Goal: Transaction & Acquisition: Purchase product/service

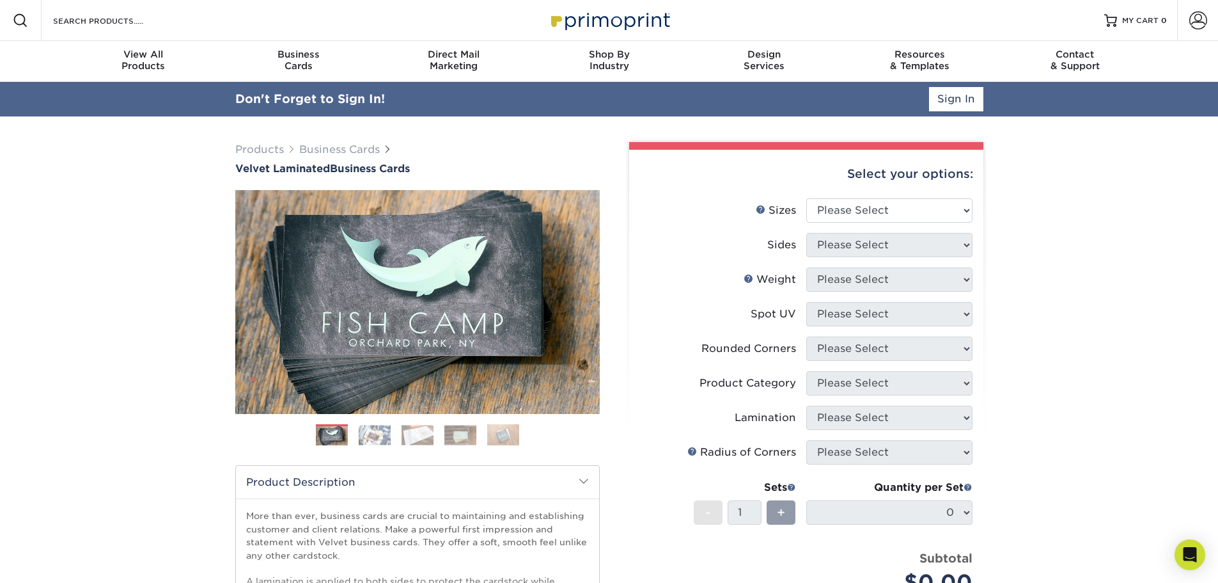
type input "llatto@bellconstructioncompany.com"
click at [940, 102] on link "Sign In" at bounding box center [956, 99] width 54 height 24
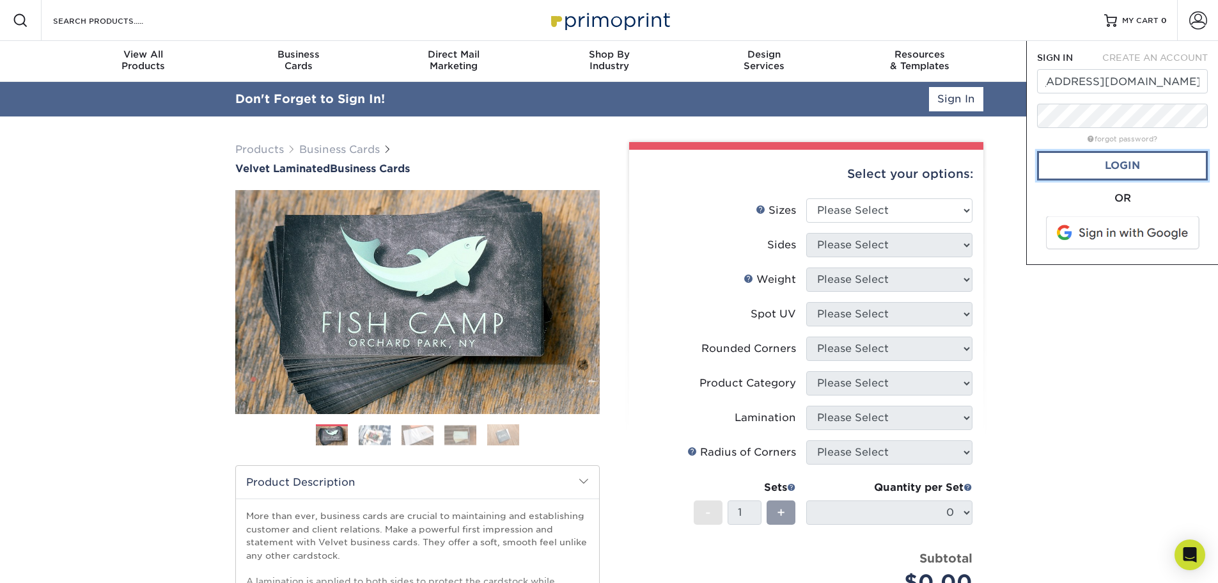
click at [1078, 168] on link "Login" at bounding box center [1122, 165] width 171 height 29
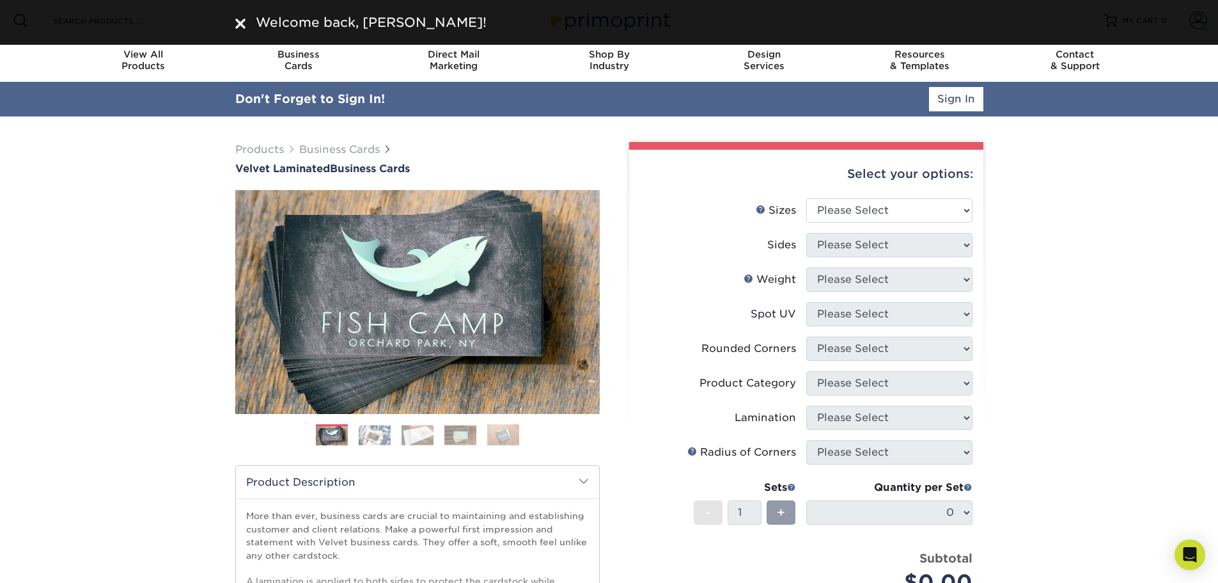
click at [1061, 198] on div "Products Business Cards Velvet Laminated Business Cards Previous Next" at bounding box center [609, 457] width 1218 height 683
click at [1083, 202] on div "Products Business Cards Velvet Laminated Business Cards Previous Next" at bounding box center [609, 457] width 1218 height 683
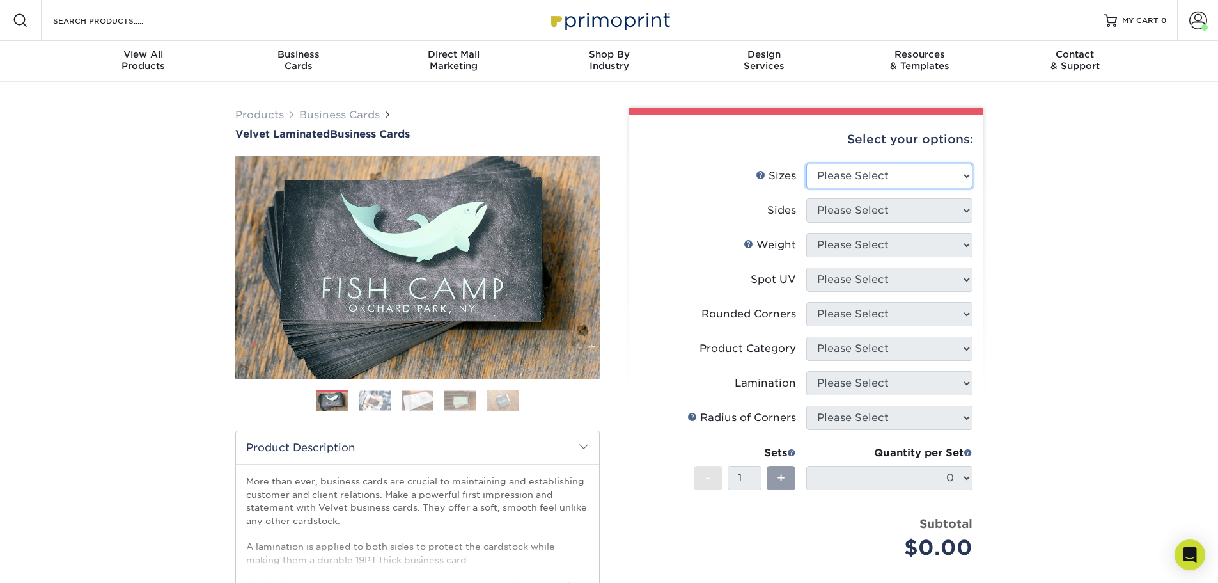
click at [944, 172] on select "Please Select 1.5" x 3.5" - Mini 1.75" x 3.5" - Mini 2" x 2" - Square 2" x 3" -…" at bounding box center [889, 176] width 166 height 24
select select "2.00x3.50"
click at [806, 164] on select "Please Select 1.5" x 3.5" - Mini 1.75" x 3.5" - Mini 2" x 2" - Square 2" x 3" -…" at bounding box center [889, 176] width 166 height 24
click at [914, 214] on select "Please Select Print Both Sides Print Front Only" at bounding box center [889, 210] width 166 height 24
select select "13abbda7-1d64-4f25-8bb2-c179b224825d"
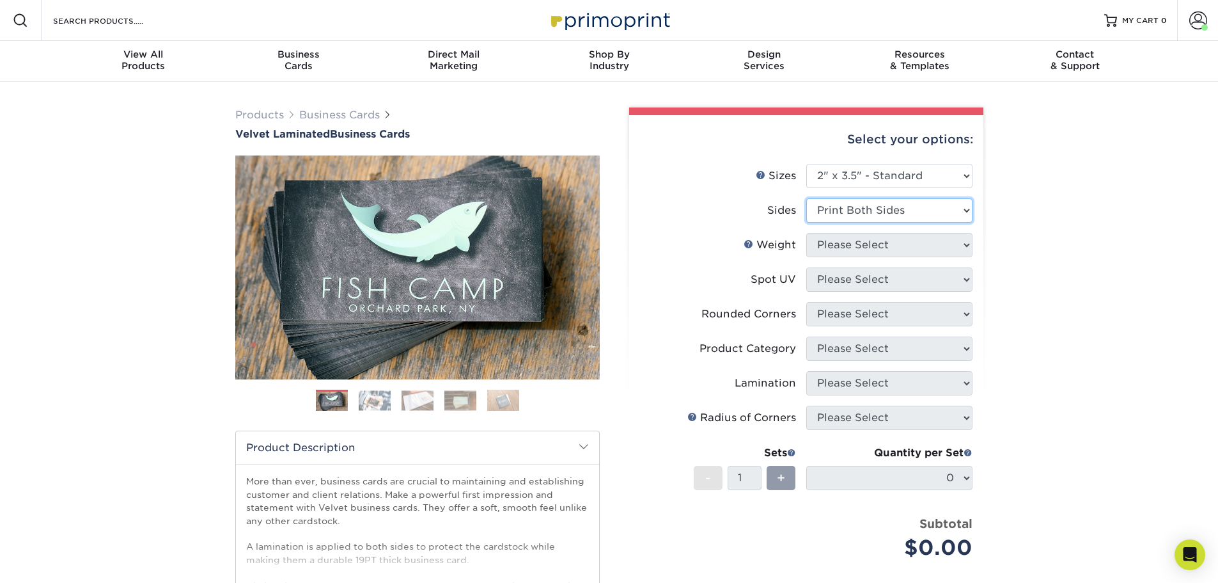
click at [806, 198] on select "Please Select Print Both Sides Print Front Only" at bounding box center [889, 210] width 166 height 24
drag, startPoint x: 935, startPoint y: 243, endPoint x: 934, endPoint y: 256, distance: 13.5
click at [935, 244] on select "Please Select 16PT" at bounding box center [889, 245] width 166 height 24
select select "16PT"
click at [806, 233] on select "Please Select 16PT" at bounding box center [889, 245] width 166 height 24
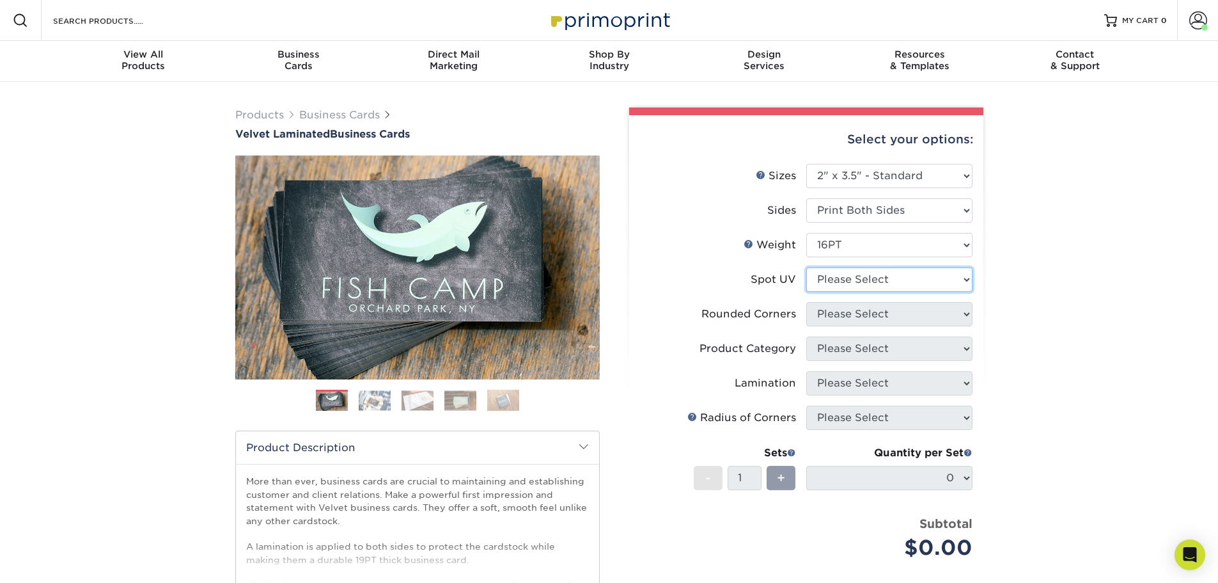
click at [928, 283] on select "Please Select No Spot UV Front and Back (Both Sides) Front Only Back Only" at bounding box center [889, 279] width 166 height 24
select select "3"
click at [806, 267] on select "Please Select No Spot UV Front and Back (Both Sides) Front Only Back Only" at bounding box center [889, 279] width 166 height 24
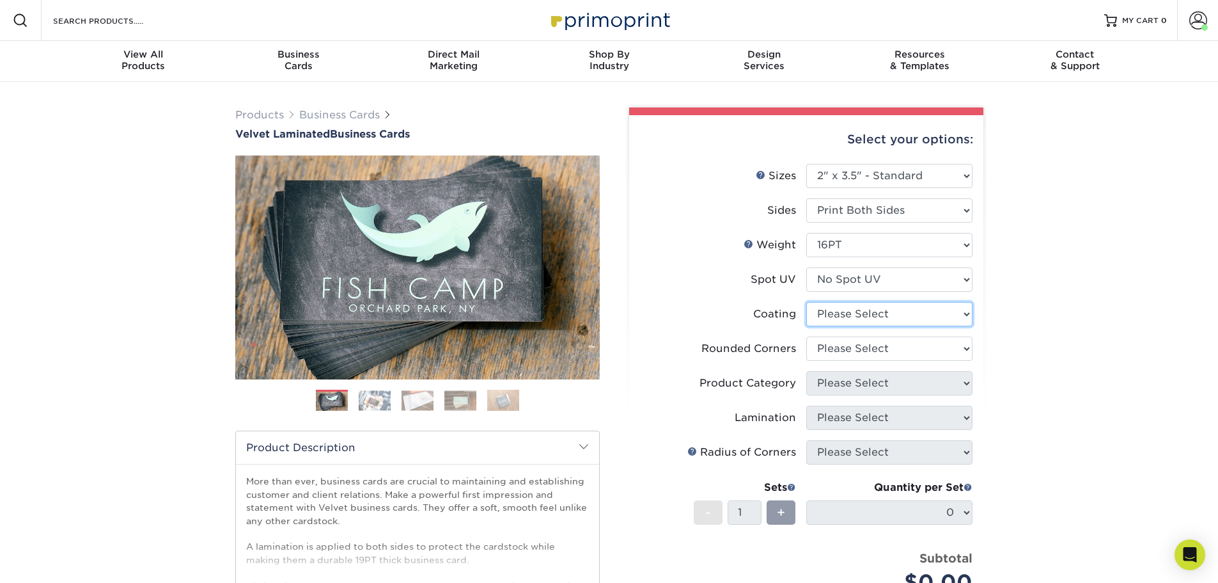
click at [947, 302] on select at bounding box center [889, 314] width 166 height 24
select select "3e7618de-abca-4bda-9f97-8b9129e913d8"
click at [806, 302] on select at bounding box center [889, 314] width 166 height 24
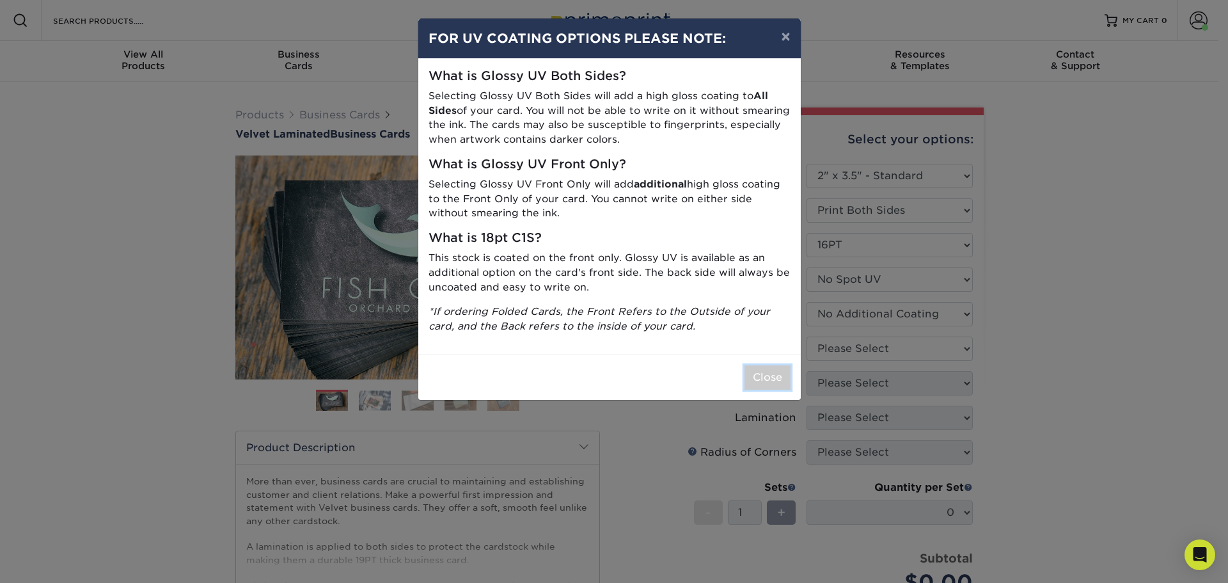
drag, startPoint x: 769, startPoint y: 372, endPoint x: 772, endPoint y: 366, distance: 6.9
click at [769, 370] on button "Close" at bounding box center [767, 377] width 46 height 24
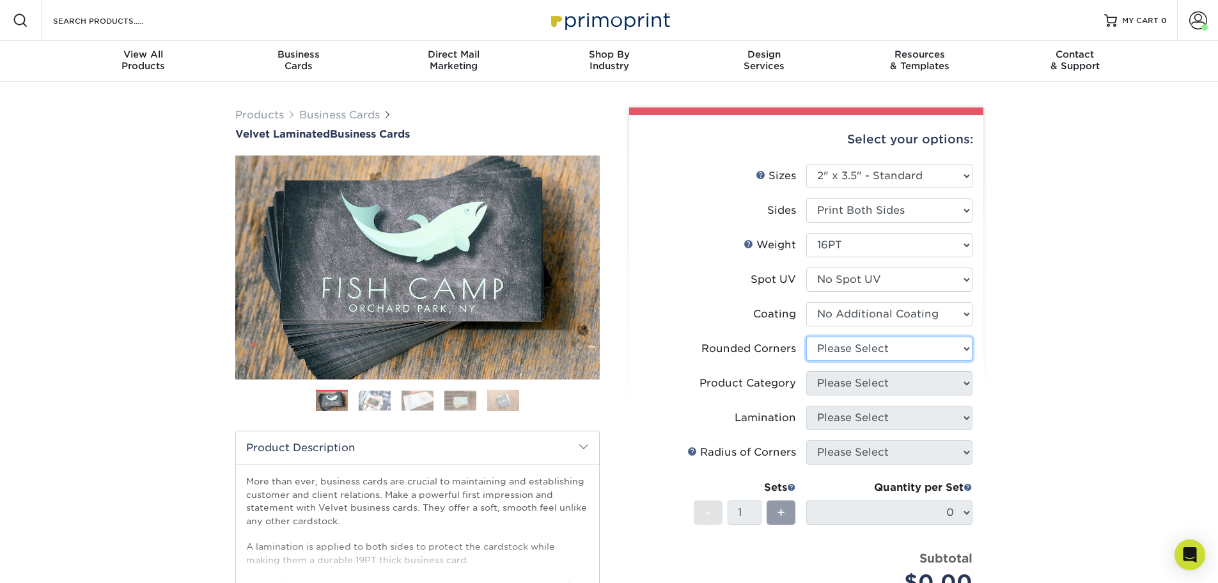
drag, startPoint x: 863, startPoint y: 345, endPoint x: 875, endPoint y: 343, distance: 11.6
click at [863, 345] on select "Please Select Yes - Round 2 Corners Yes - Round 4 Corners No" at bounding box center [889, 348] width 166 height 24
select select "0"
click at [806, 336] on select "Please Select Yes - Round 2 Corners Yes - Round 4 Corners No" at bounding box center [889, 348] width 166 height 24
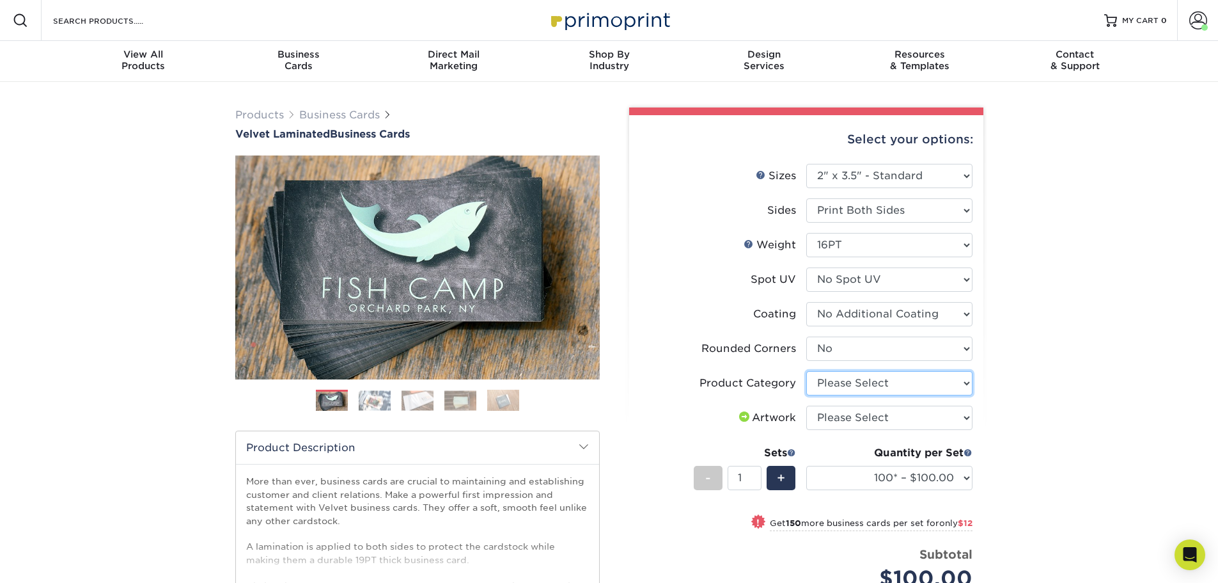
click at [955, 384] on select "Please Select Business Cards" at bounding box center [889, 383] width 166 height 24
select select "3b5148f1-0588-4f88-a218-97bcfdce65c1"
click at [806, 371] on select "Please Select Business Cards" at bounding box center [889, 383] width 166 height 24
click at [940, 417] on select "Please Select I will upload files I need a design - $100" at bounding box center [889, 417] width 166 height 24
select select "upload"
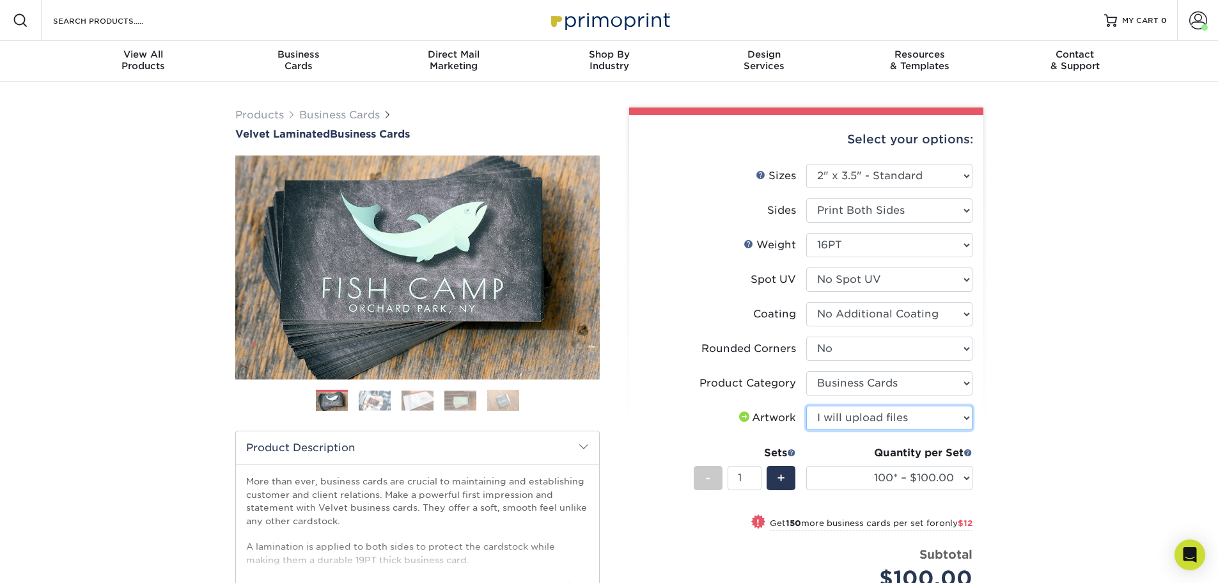
click at [806, 405] on select "Please Select I will upload files I need a design - $100" at bounding box center [889, 417] width 166 height 24
click at [1031, 401] on div "Products Business Cards Velvet Laminated Business Cards Previous Next" at bounding box center [609, 445] width 1218 height 727
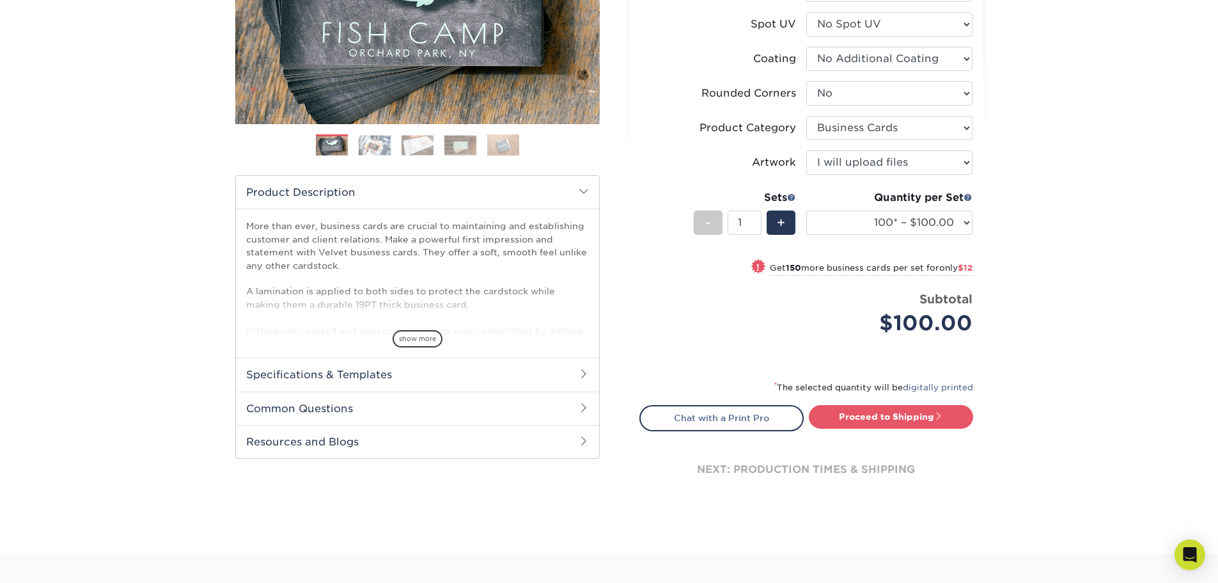
scroll to position [256, 0]
click at [884, 414] on link "Proceed to Shipping" at bounding box center [891, 415] width 164 height 23
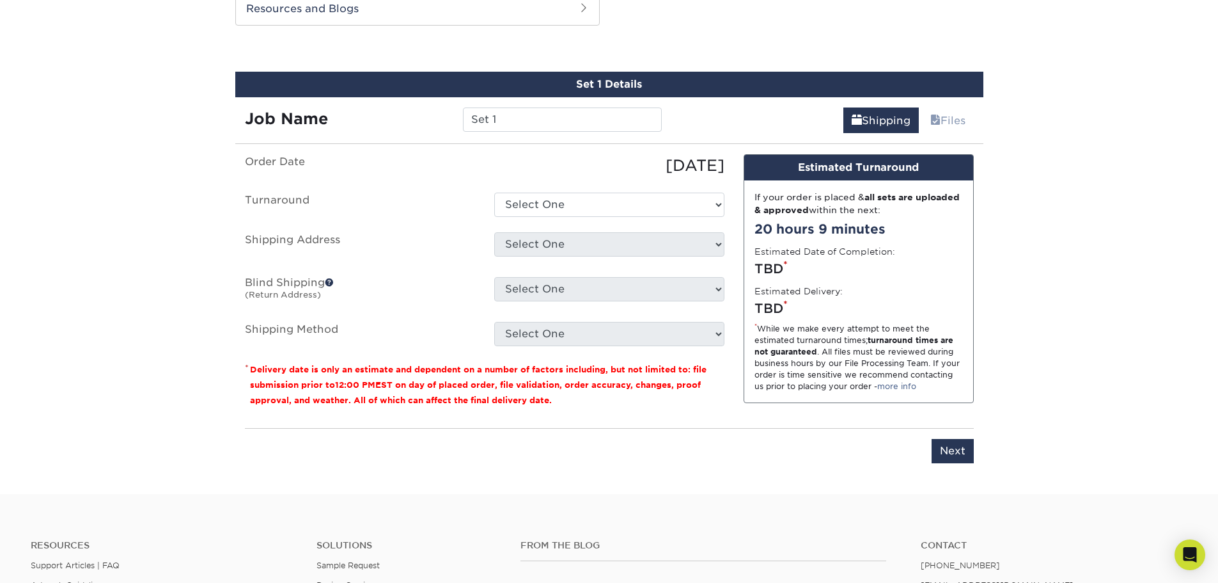
scroll to position [695, 0]
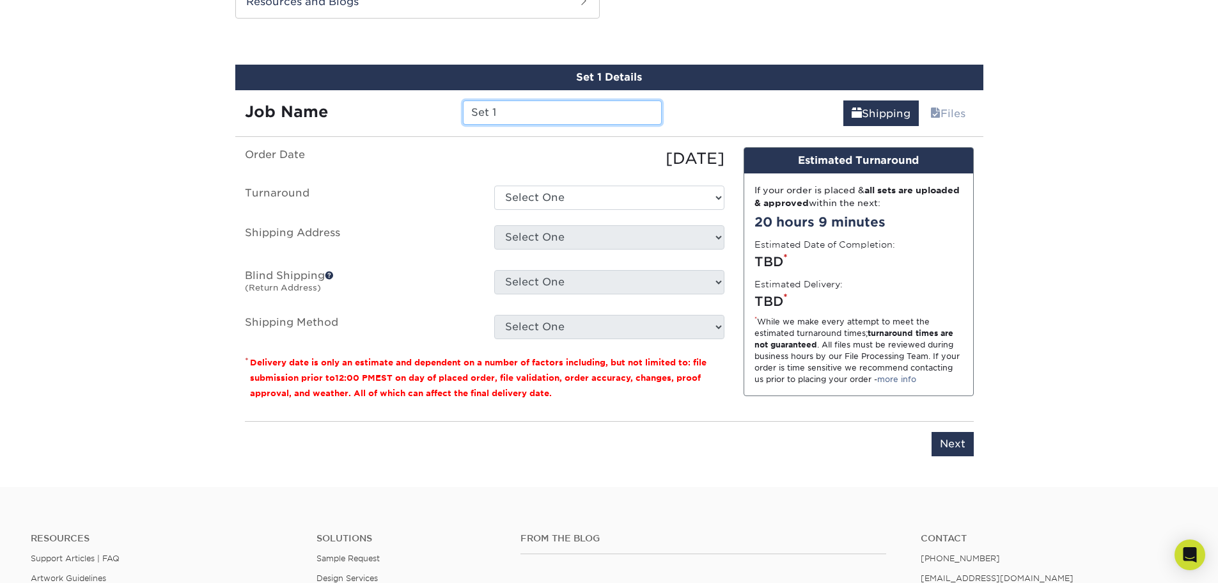
drag, startPoint x: 556, startPoint y: 110, endPoint x: 457, endPoint y: 110, distance: 99.7
click at [457, 110] on div "Set 1" at bounding box center [562, 112] width 218 height 24
type input "[PERSON_NAME]"
click at [593, 209] on select "Select One 2-4 Business Days 2 Day Next Business Day" at bounding box center [609, 197] width 230 height 24
select select "2ada4704-3e6d-433a-a581-722d89888c56"
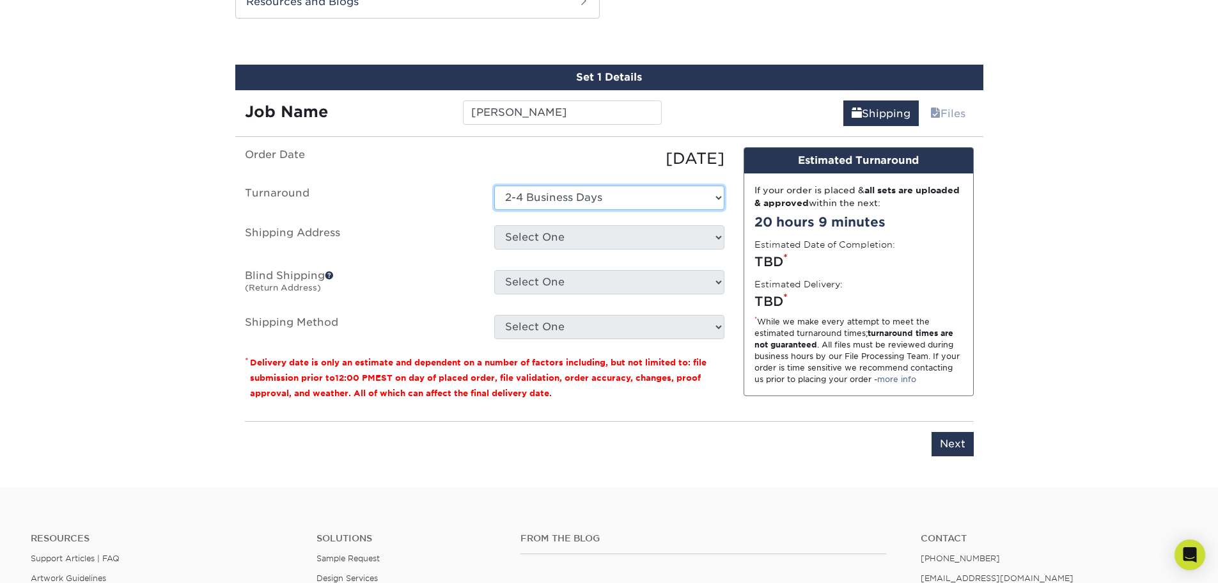
click at [494, 185] on select "Select One 2-4 Business Days 2 Day Next Business Day" at bounding box center [609, 197] width 230 height 24
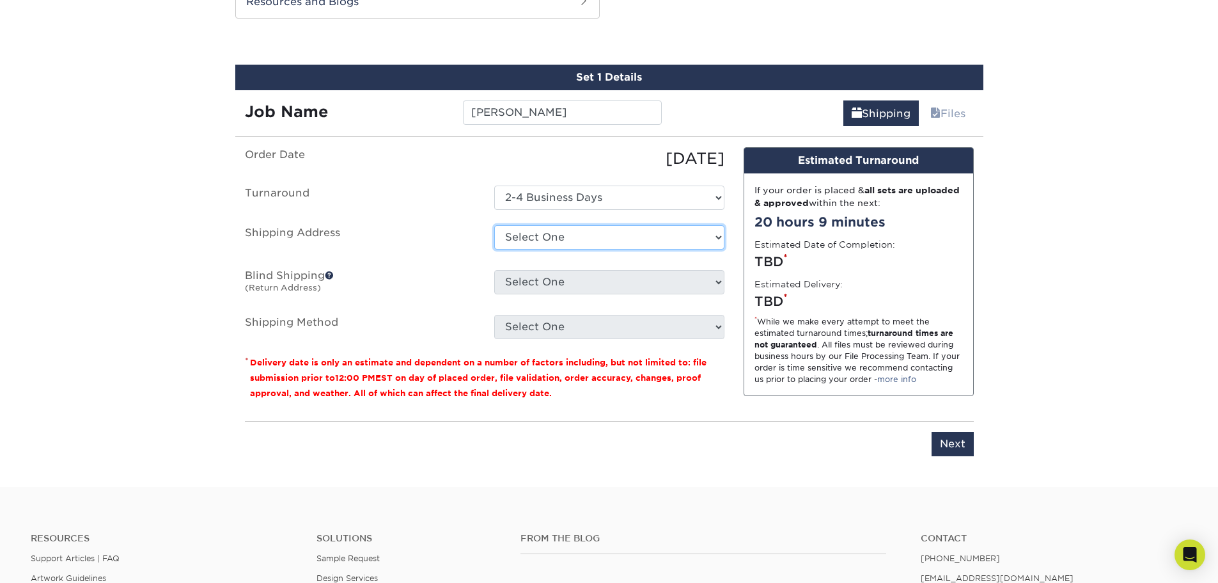
click at [557, 243] on select "Select One 1000 HEALTH PARK DR, BRENTWOOD, TN 1000 HEALTH PARK DR, BRENTWOOD, T…" at bounding box center [609, 237] width 230 height 24
select select "271482"
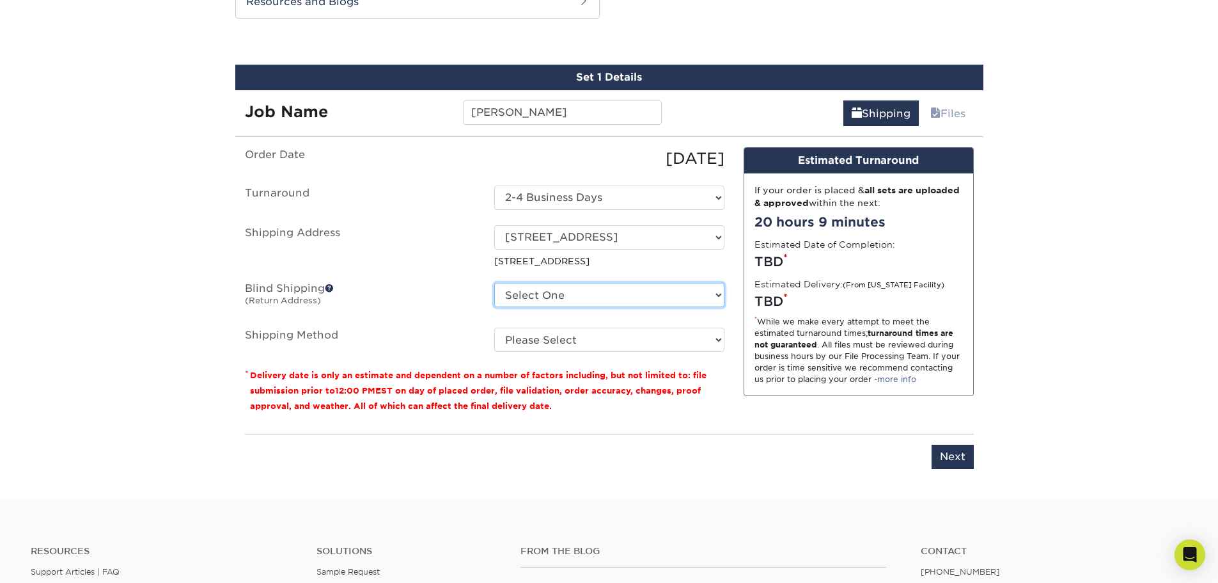
click at [568, 293] on select "Select One 1000 HEALTH PARK DR, BRENTWOOD, TN 1000 HEALTH PARK DR, BRENTWOOD, T…" at bounding box center [609, 295] width 230 height 24
click at [437, 287] on label "Blind Shipping (Return Address)" at bounding box center [359, 297] width 249 height 29
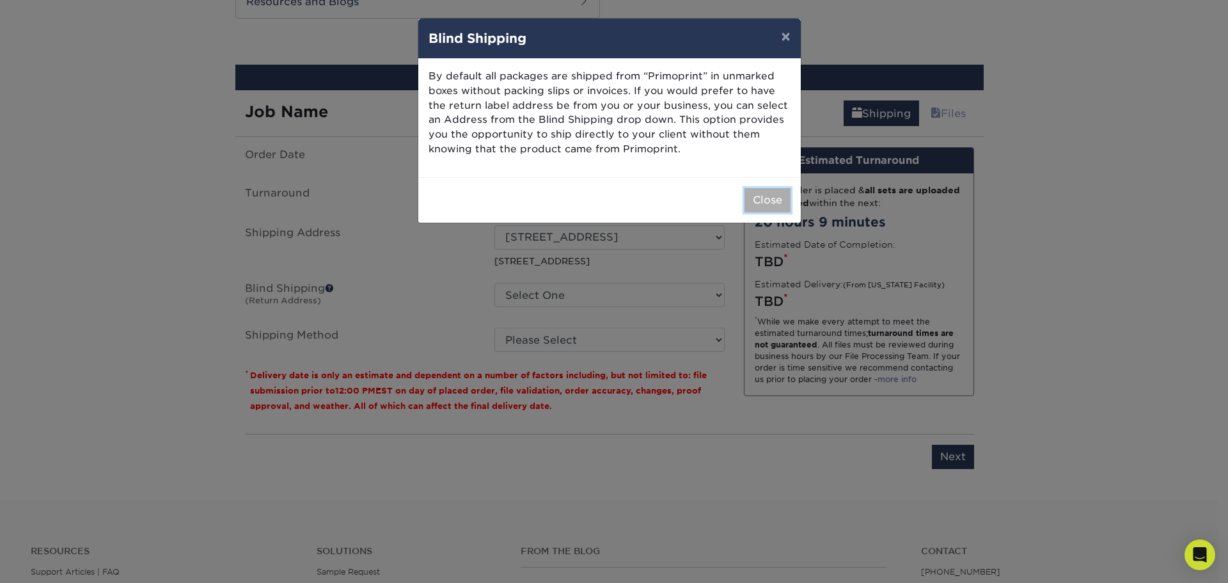
click at [758, 201] on button "Close" at bounding box center [767, 200] width 46 height 24
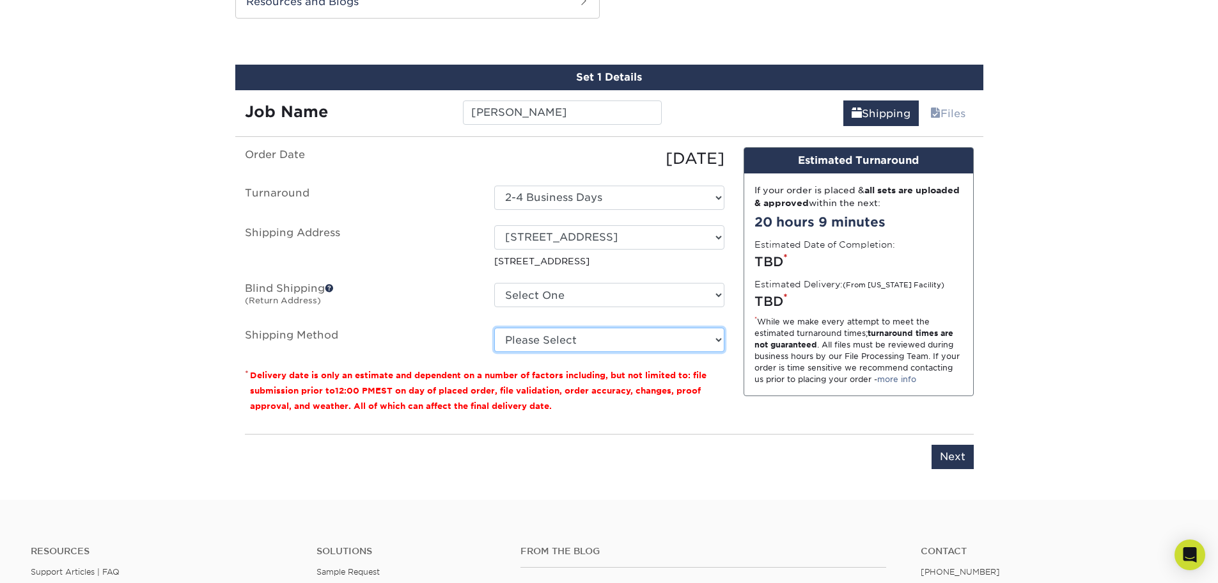
click at [630, 328] on select "Please Select Ground Shipping (+$7.84) 3 Day Shipping Service (+$15.34) 2 Day A…" at bounding box center [609, 339] width 230 height 24
select select "03"
click at [494, 327] on select "Please Select Ground Shipping (+$7.84) 3 Day Shipping Service (+$15.34) 2 Day A…" at bounding box center [609, 339] width 230 height 24
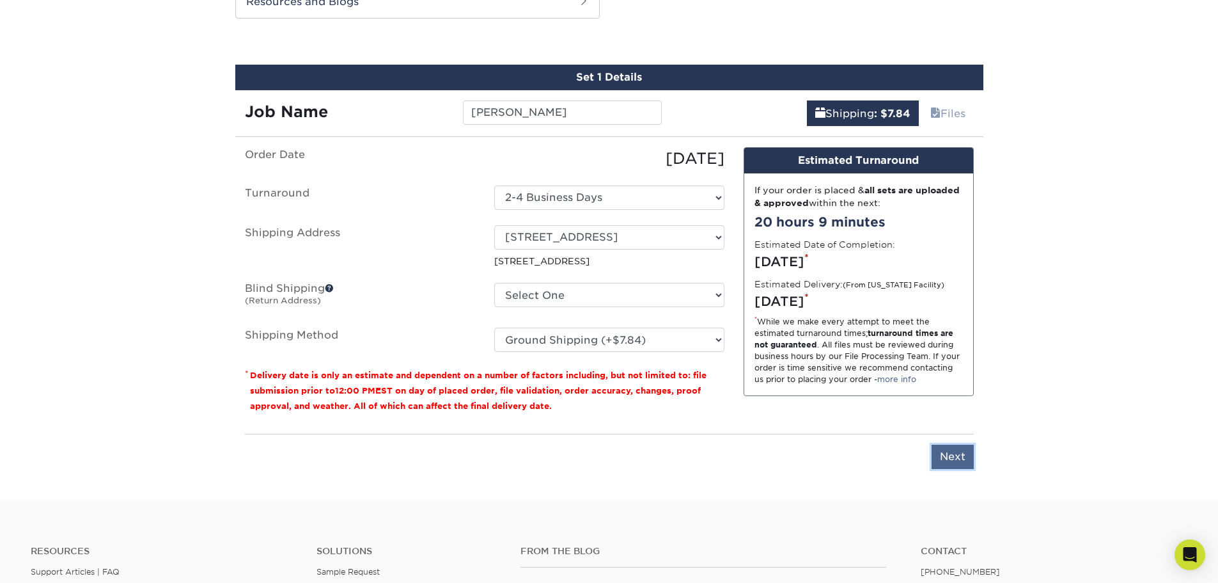
click at [951, 458] on input "Next" at bounding box center [953, 456] width 42 height 24
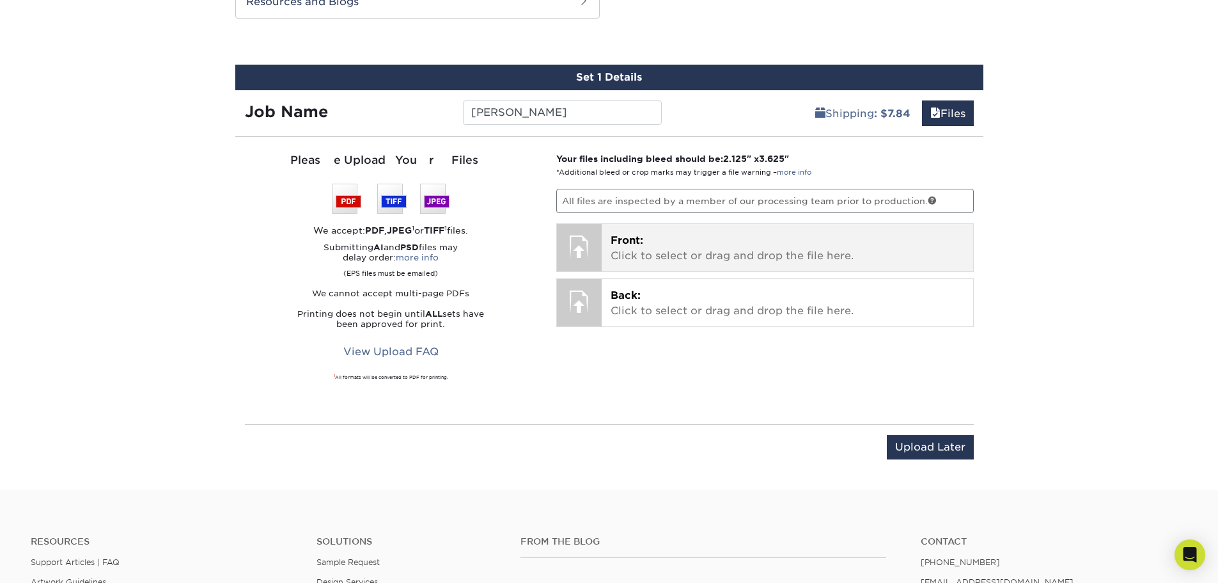
click at [650, 259] on p "Front: Click to select or drag and drop the file here." at bounding box center [788, 248] width 354 height 31
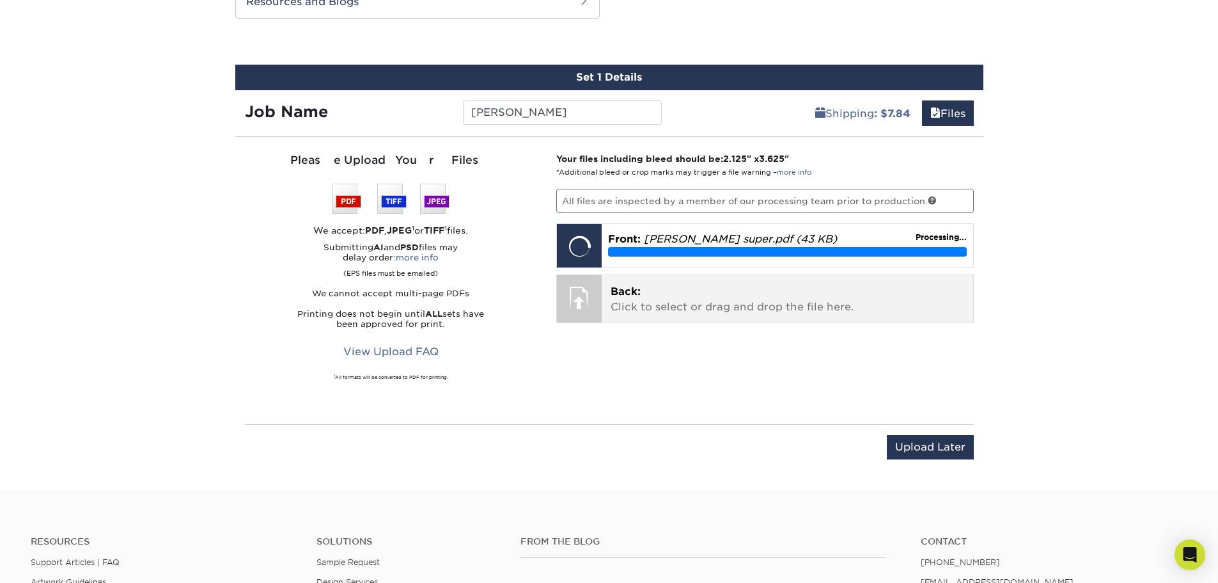
click at [713, 299] on p "Back: Click to select or drag and drop the file here." at bounding box center [788, 299] width 354 height 31
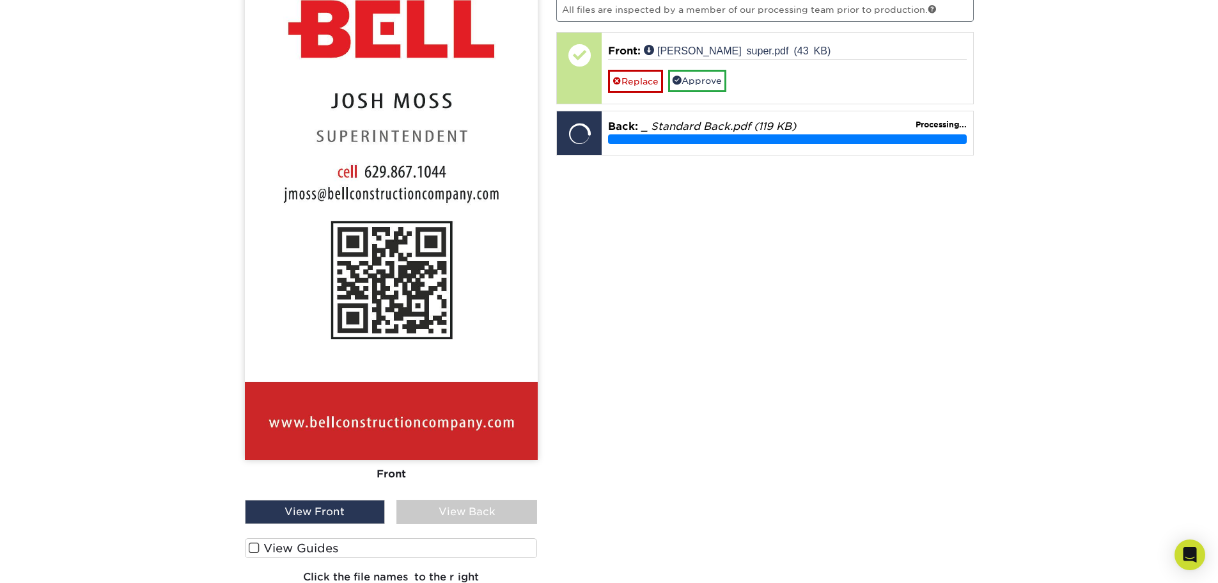
scroll to position [887, 0]
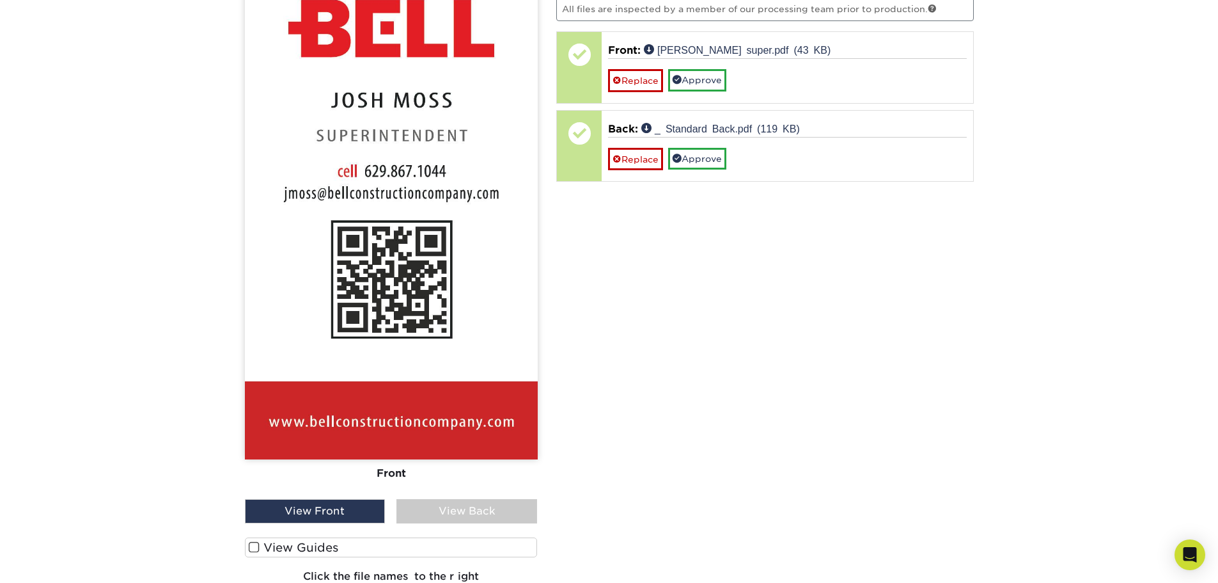
click at [506, 511] on div "View Back" at bounding box center [466, 511] width 141 height 24
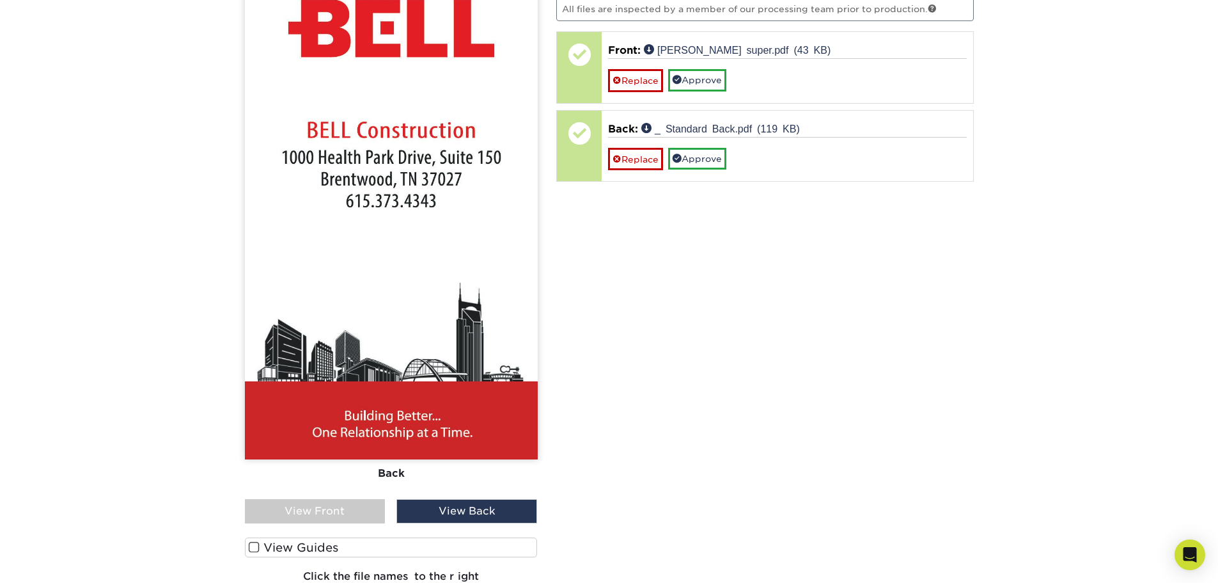
click at [337, 510] on div "View Front" at bounding box center [315, 511] width 141 height 24
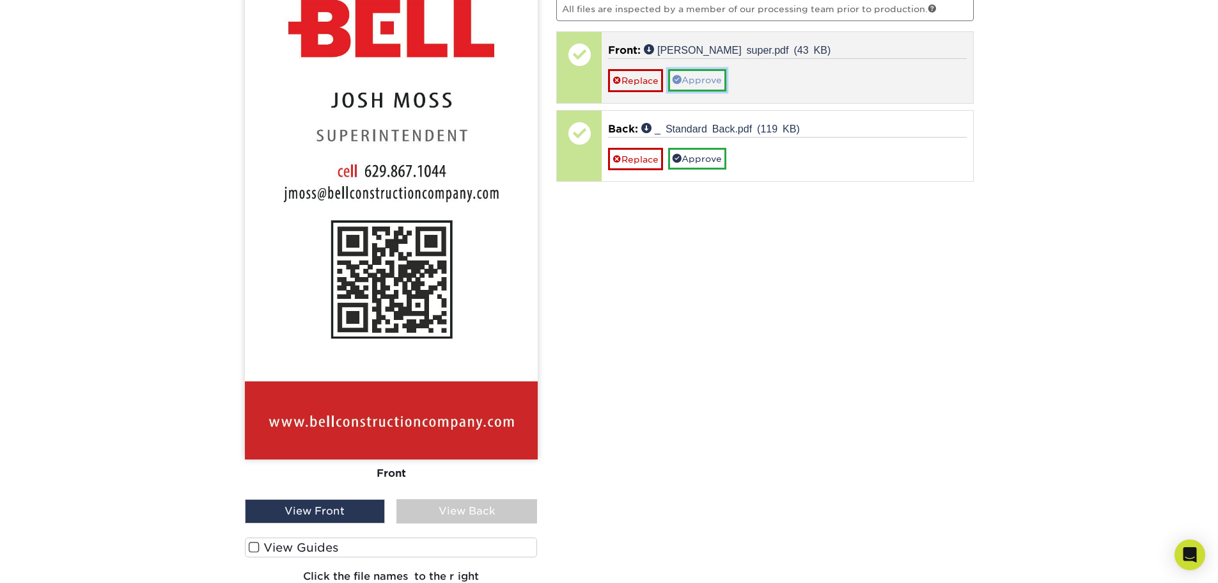
click at [704, 78] on link "Approve" at bounding box center [697, 80] width 58 height 22
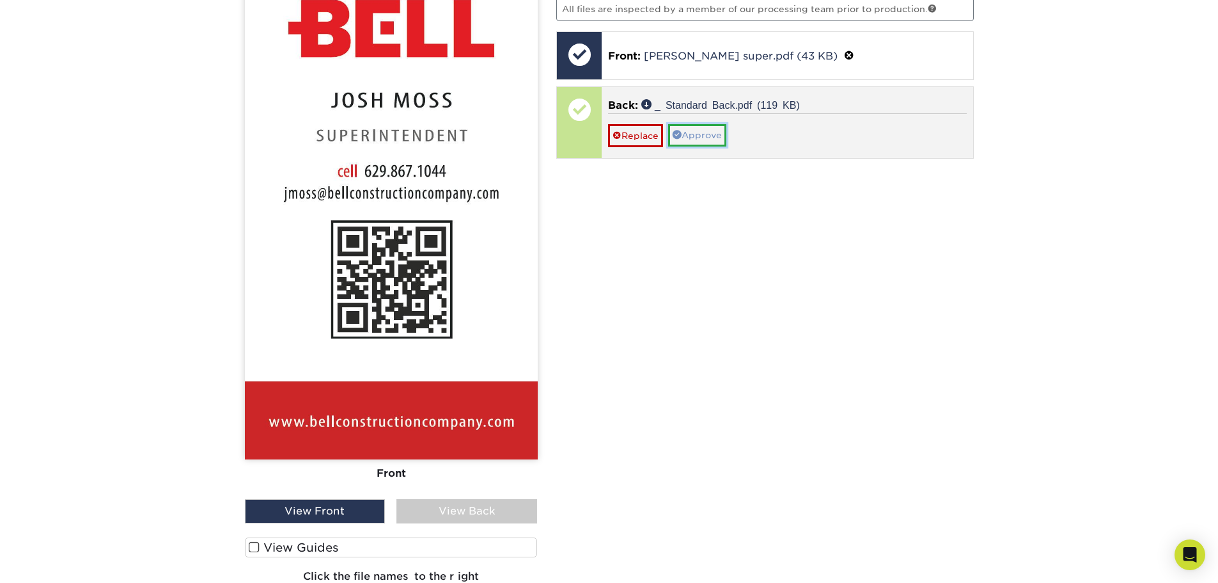
click at [708, 133] on link "Approve" at bounding box center [697, 135] width 58 height 22
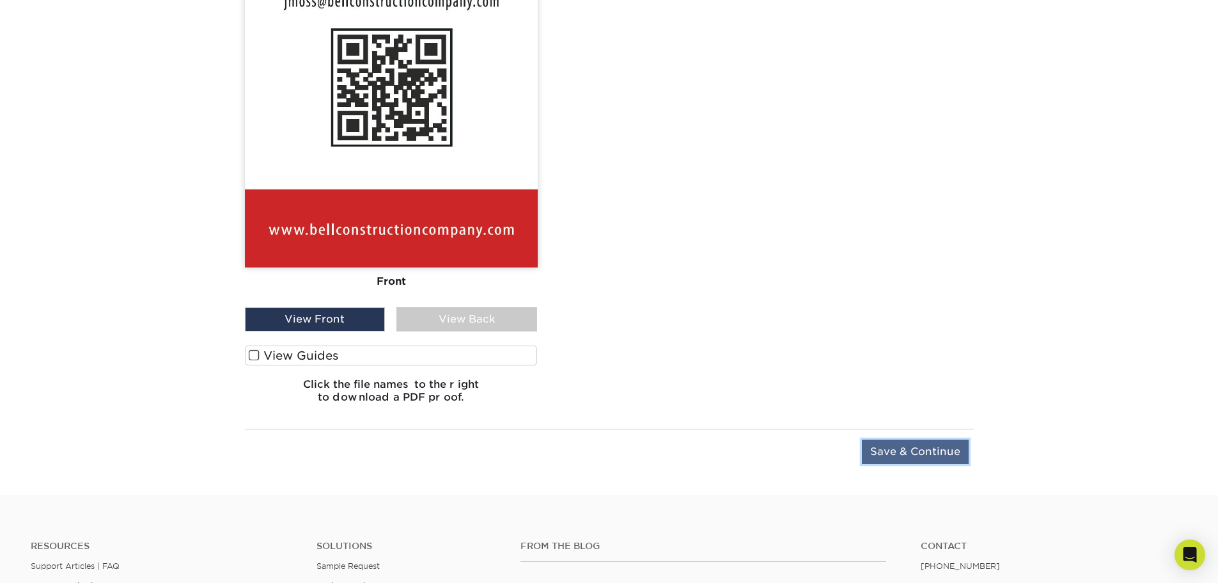
click at [940, 445] on input "Save & Continue" at bounding box center [915, 451] width 107 height 24
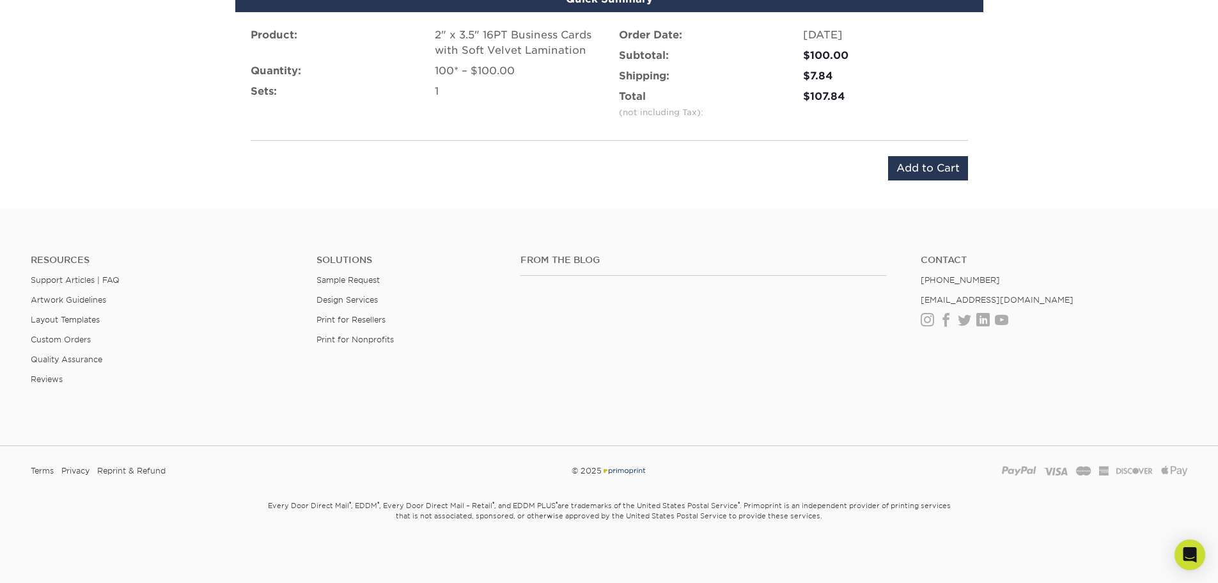
scroll to position [858, 0]
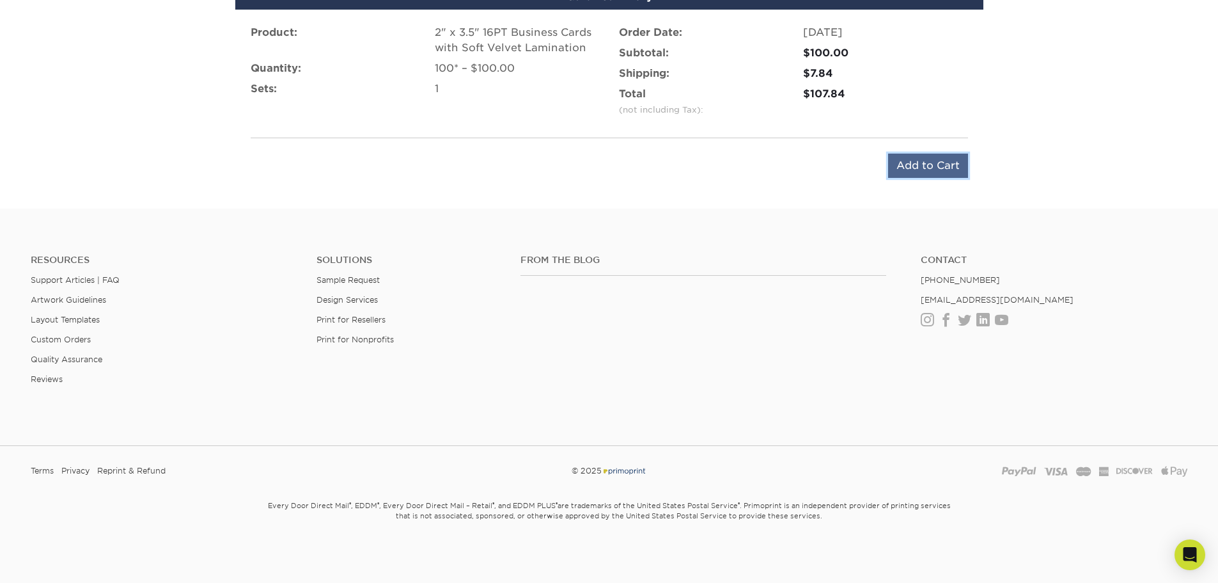
click at [942, 168] on input "Add to Cart" at bounding box center [928, 165] width 80 height 24
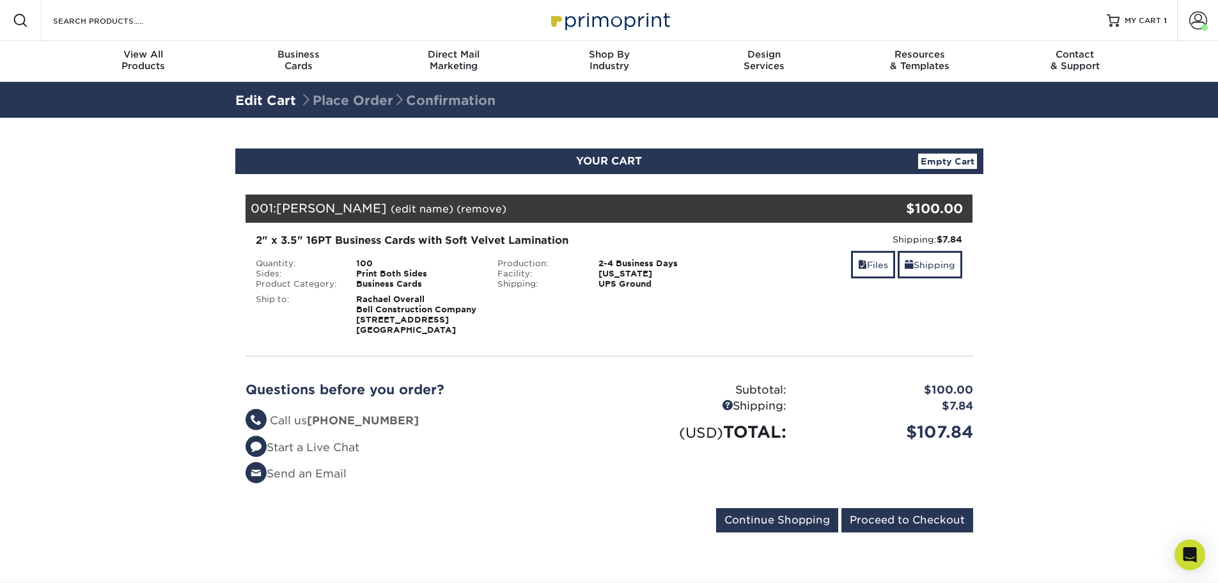
click at [1034, 301] on section "YOUR CART Empty Cart Your Cart is Empty Bell Construction Company Products View…" at bounding box center [609, 348] width 1218 height 460
click at [909, 531] on input "Proceed to Checkout" at bounding box center [907, 520] width 132 height 24
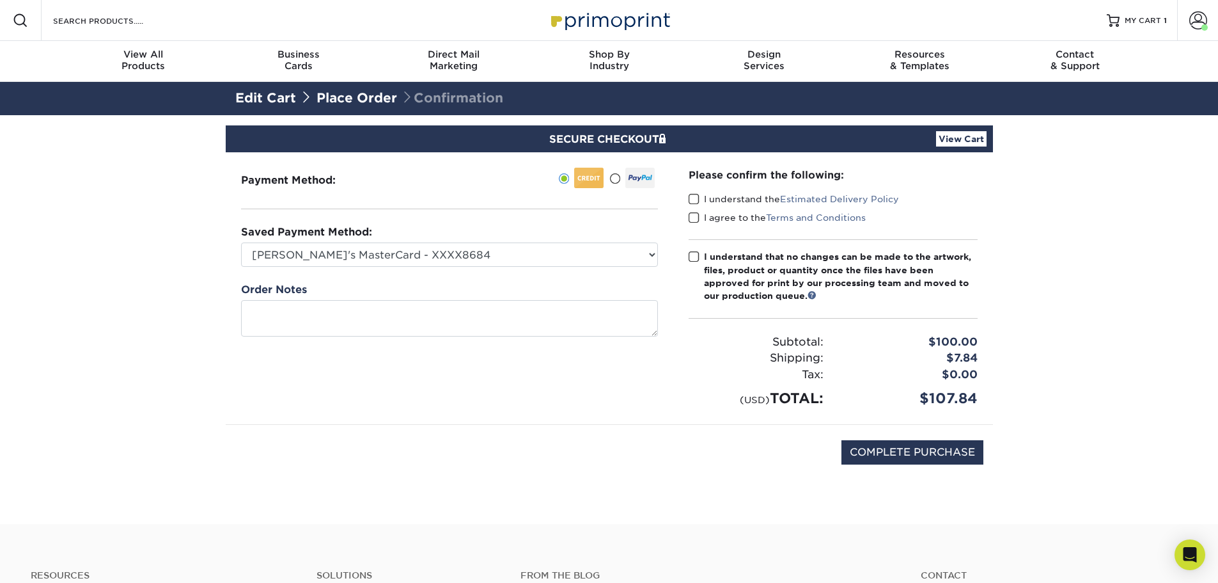
click at [692, 198] on span at bounding box center [694, 199] width 11 height 12
click at [0, 0] on input "I understand the Estimated Delivery Policy" at bounding box center [0, 0] width 0 height 0
drag, startPoint x: 696, startPoint y: 218, endPoint x: 695, endPoint y: 242, distance: 23.7
click at [696, 219] on span at bounding box center [694, 218] width 11 height 12
click at [0, 0] on input "I agree to the Terms and Conditions" at bounding box center [0, 0] width 0 height 0
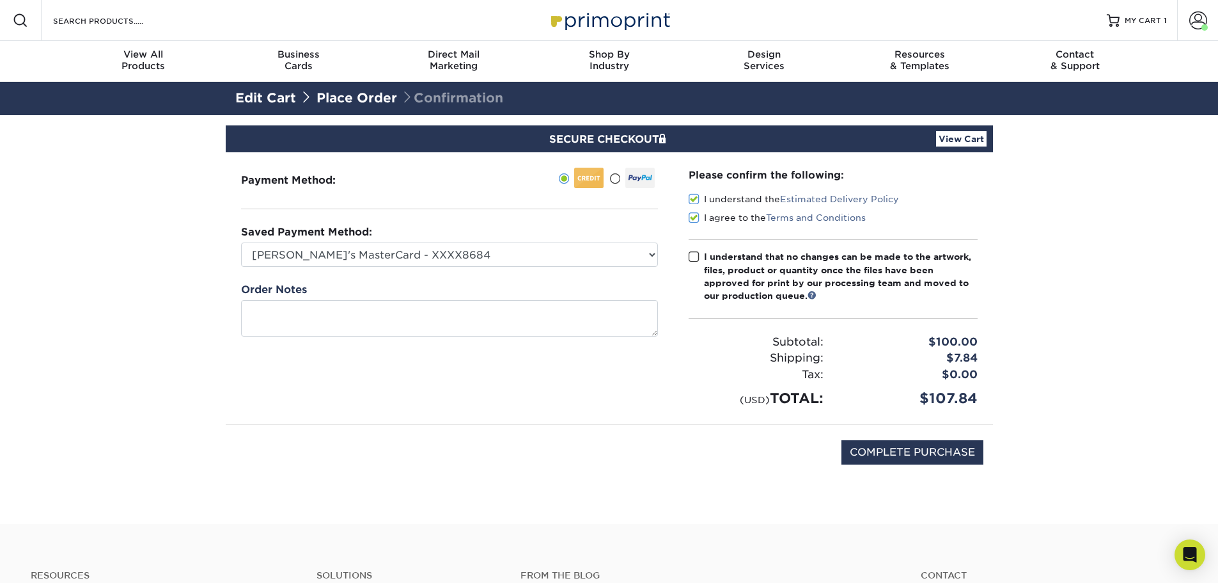
click at [693, 257] on span at bounding box center [694, 257] width 11 height 12
click at [0, 0] on input "I understand that no changes can be made to the artwork, files, product or quan…" at bounding box center [0, 0] width 0 height 0
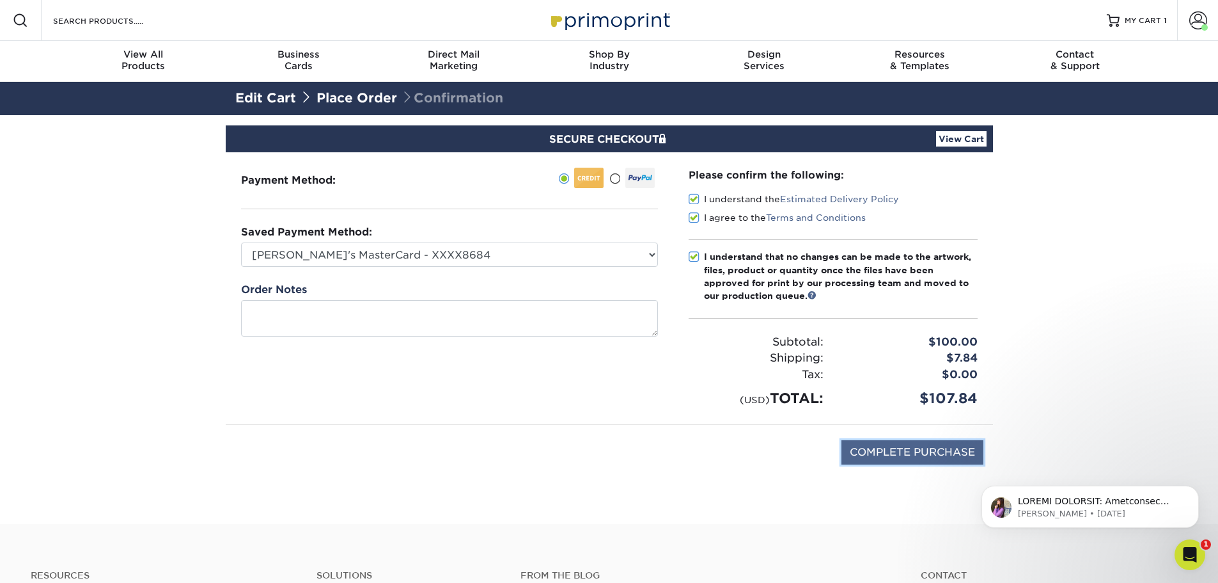
click at [909, 448] on input "COMPLETE PURCHASE" at bounding box center [912, 452] width 142 height 24
type input "PROCESSING, PLEASE WAIT..."
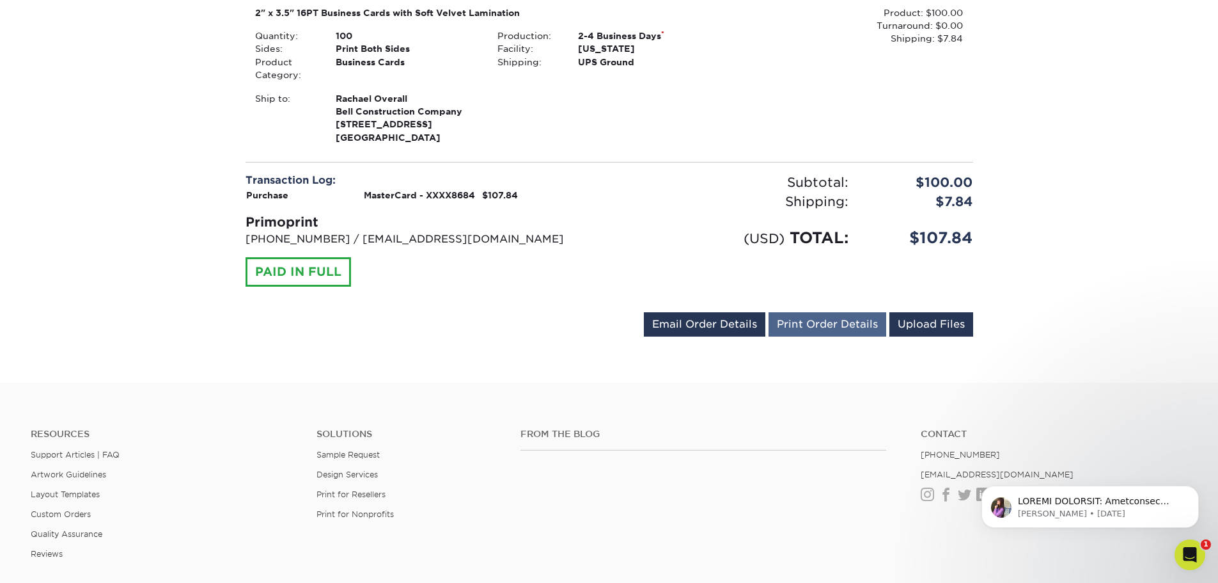
scroll to position [256, 0]
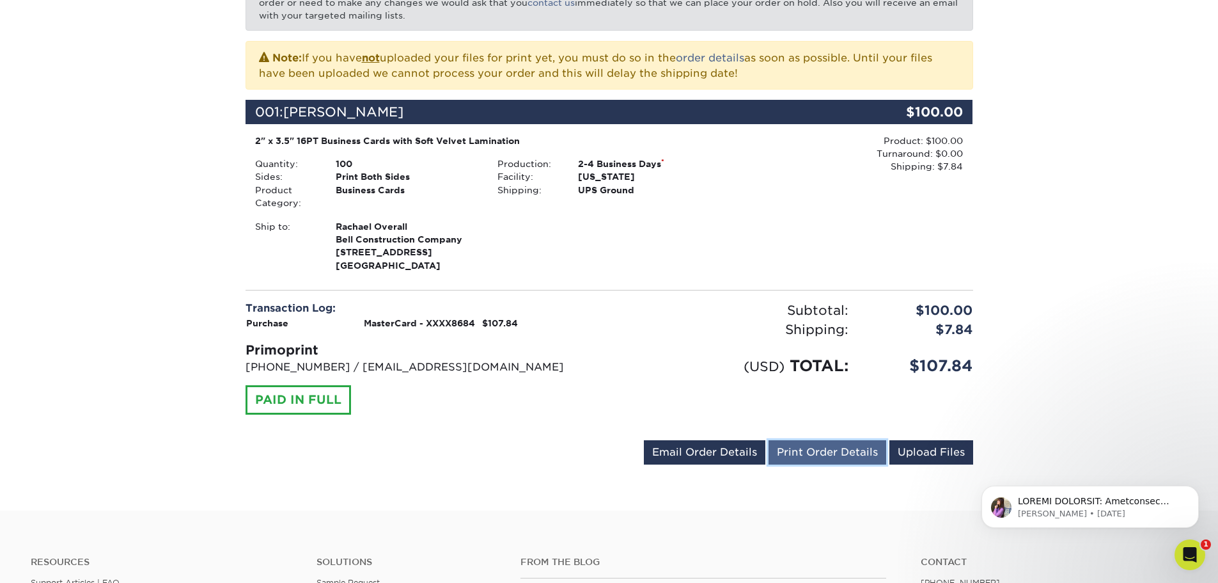
click at [822, 464] on link "Print Order Details" at bounding box center [828, 452] width 118 height 24
drag, startPoint x: 1196, startPoint y: 141, endPoint x: 1161, endPoint y: 120, distance: 41.9
click at [1192, 137] on div "Your order has been placed! Order #: 25101-35271-56576 [DATE] 3:52pm Go to My A…" at bounding box center [609, 185] width 1218 height 650
click at [1111, 43] on div "Your order has been placed! Order #: 25101-35271-56576 [DATE] 3:52pm Go to My A…" at bounding box center [609, 185] width 1218 height 650
click at [69, 82] on div "Your order has been placed! Order #: 25101-35271-56576 [DATE] 3:52pm Go to My A…" at bounding box center [609, 185] width 1218 height 650
